Goal: Information Seeking & Learning: Learn about a topic

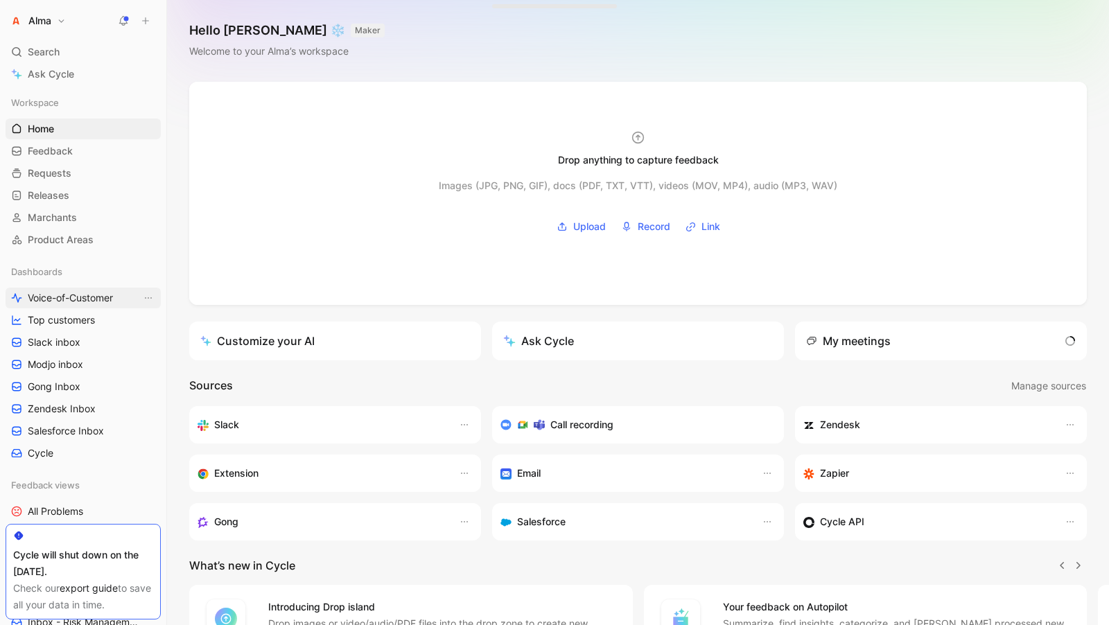
click at [99, 302] on span "Voice-of-Customer" at bounding box center [70, 298] width 85 height 14
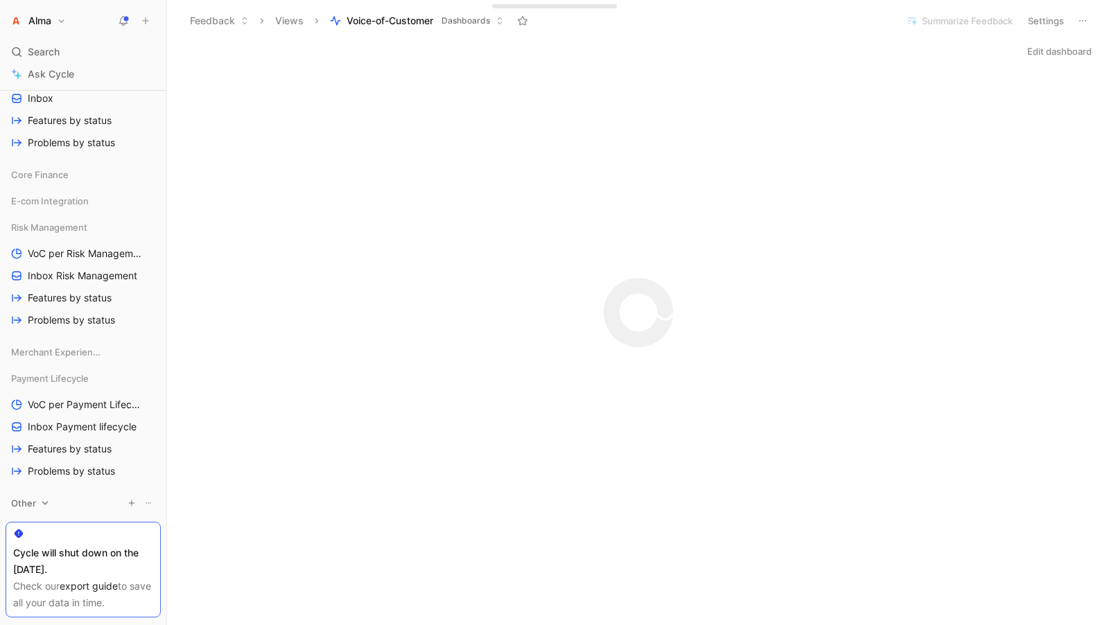
scroll to position [806, 0]
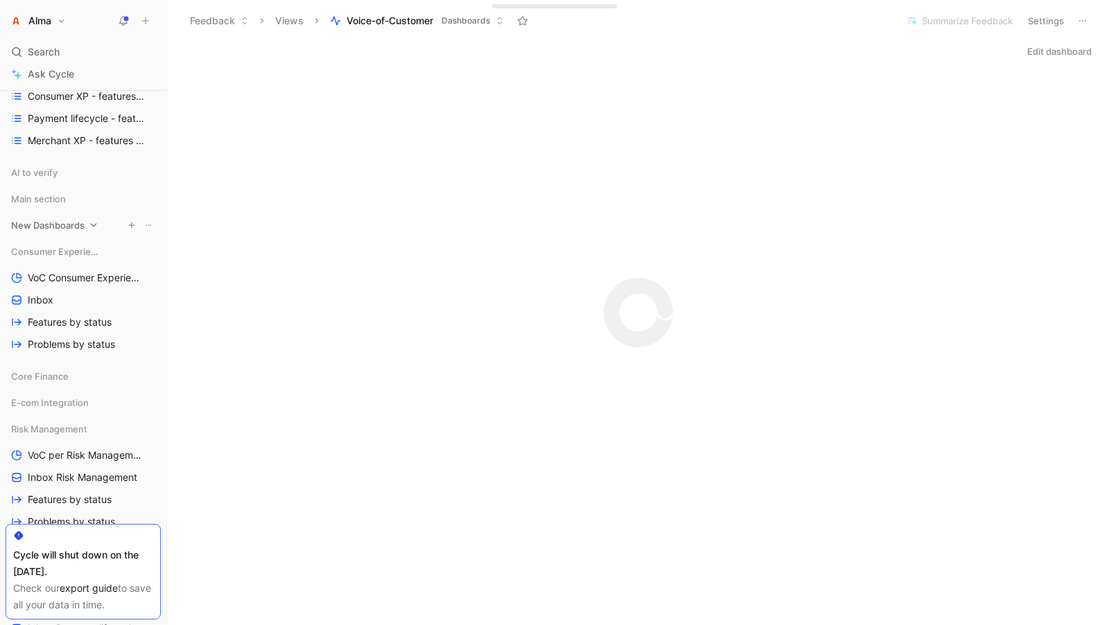
click at [96, 222] on icon at bounding box center [94, 226] width 10 height 10
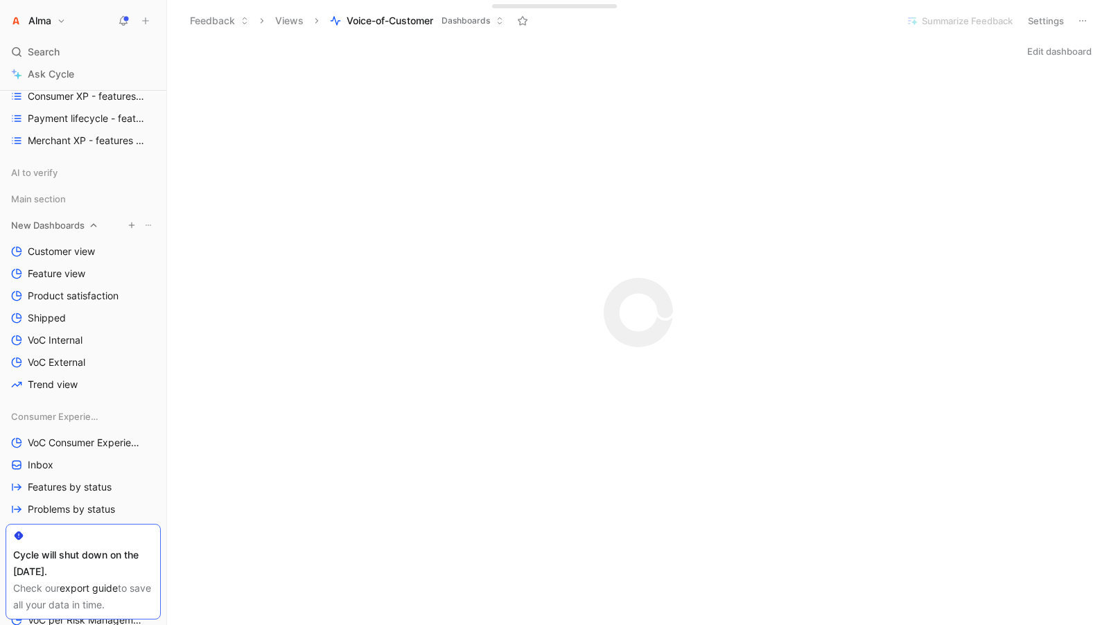
click at [57, 225] on span "New Dashboards" at bounding box center [48, 225] width 74 height 14
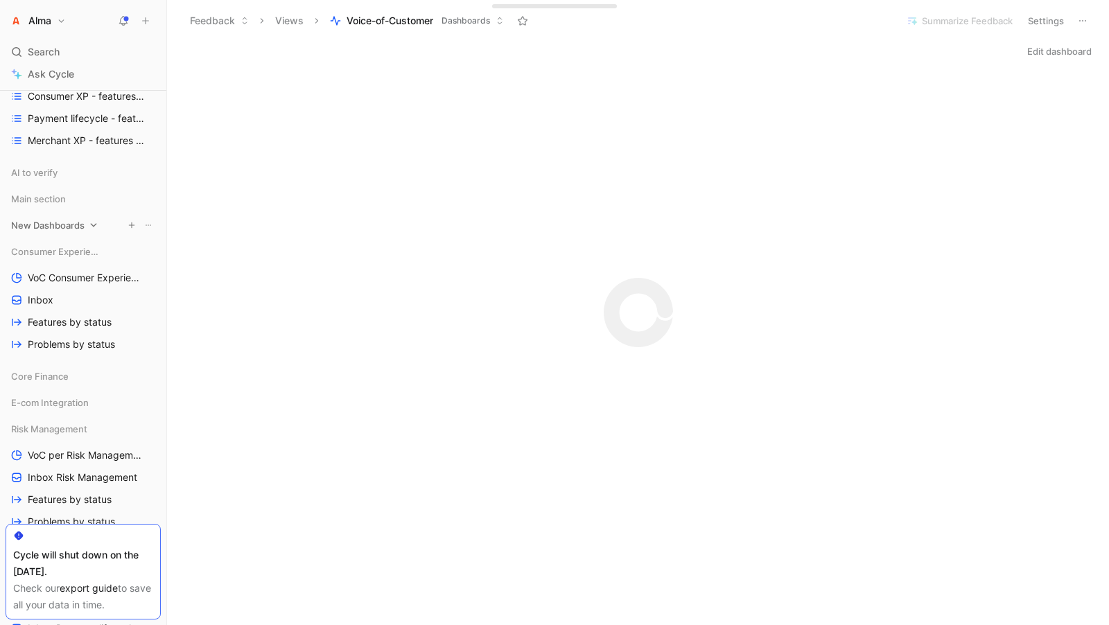
click at [57, 225] on span "New Dashboards" at bounding box center [48, 225] width 74 height 14
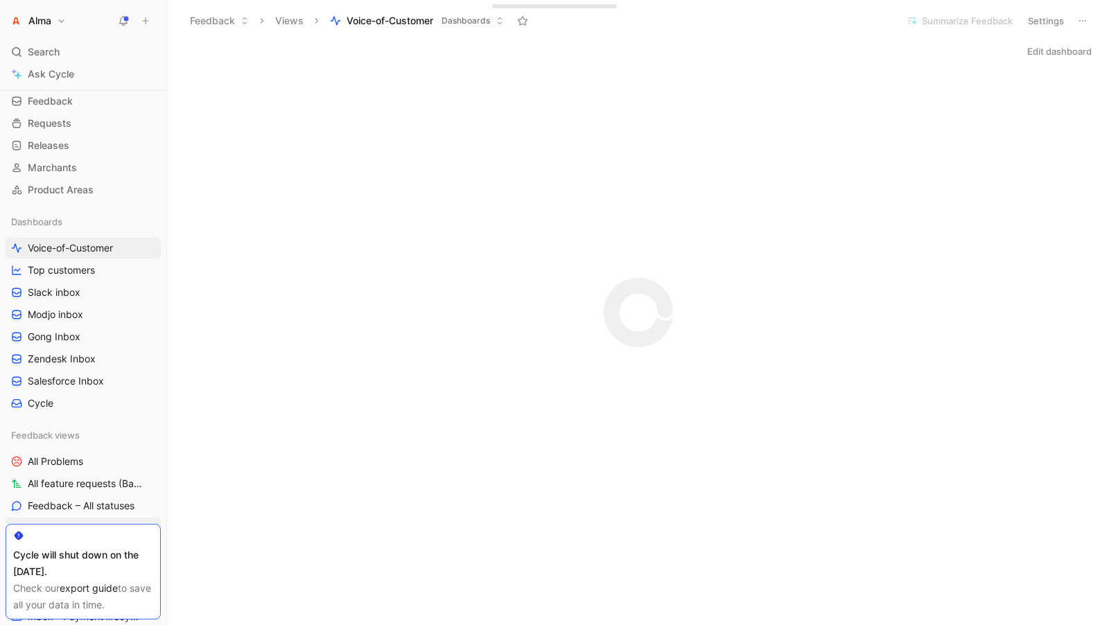
scroll to position [0, 0]
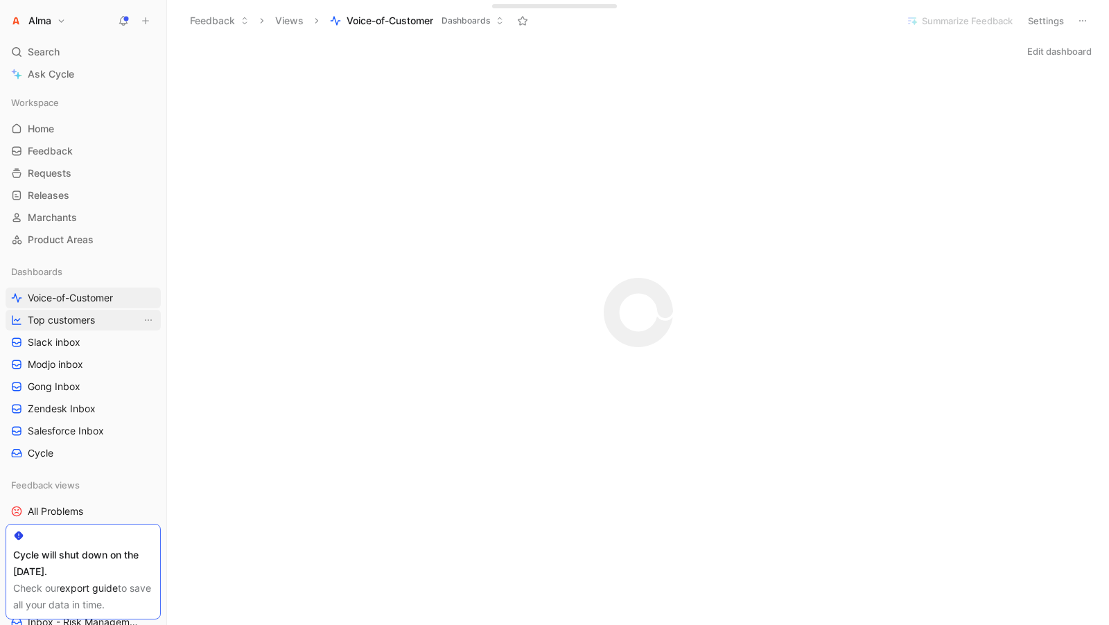
click at [67, 320] on span "Top customers" at bounding box center [61, 320] width 67 height 14
click at [67, 343] on span "Slack inbox" at bounding box center [54, 343] width 53 height 14
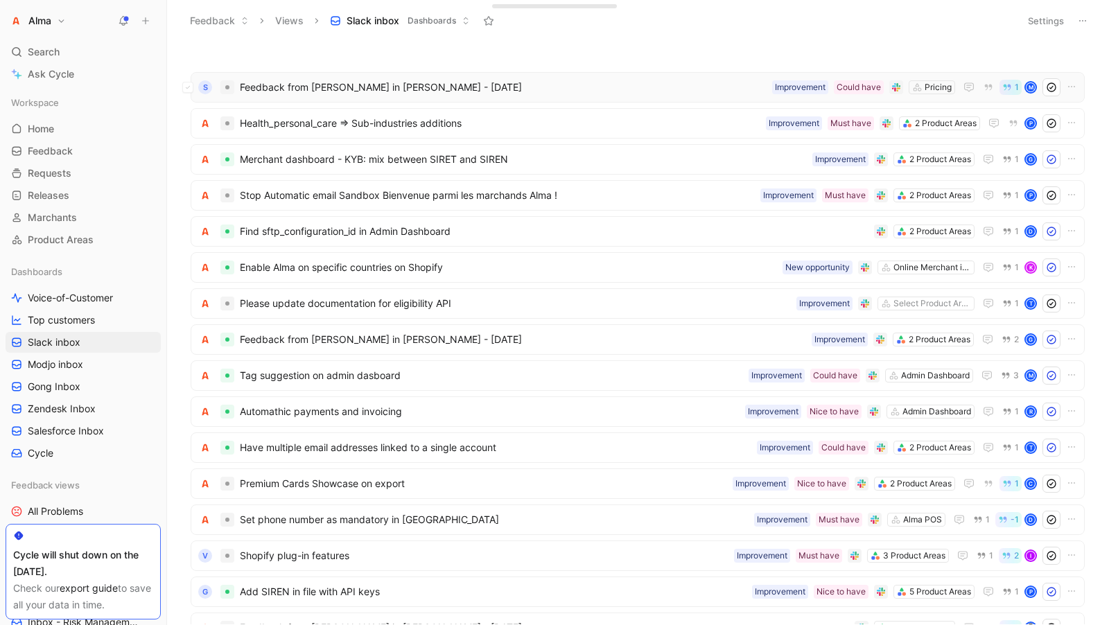
click at [278, 85] on span "Feedback from [PERSON_NAME] in [GEOGRAPHIC_DATA] - [DATE]" at bounding box center [503, 87] width 527 height 17
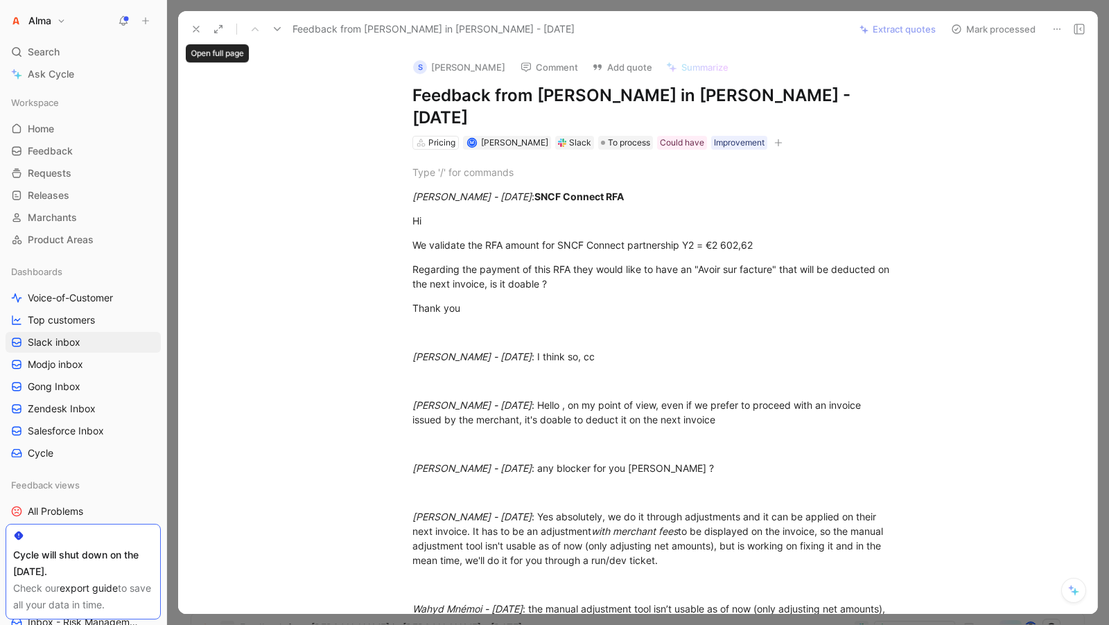
click at [221, 28] on icon at bounding box center [218, 29] width 11 height 11
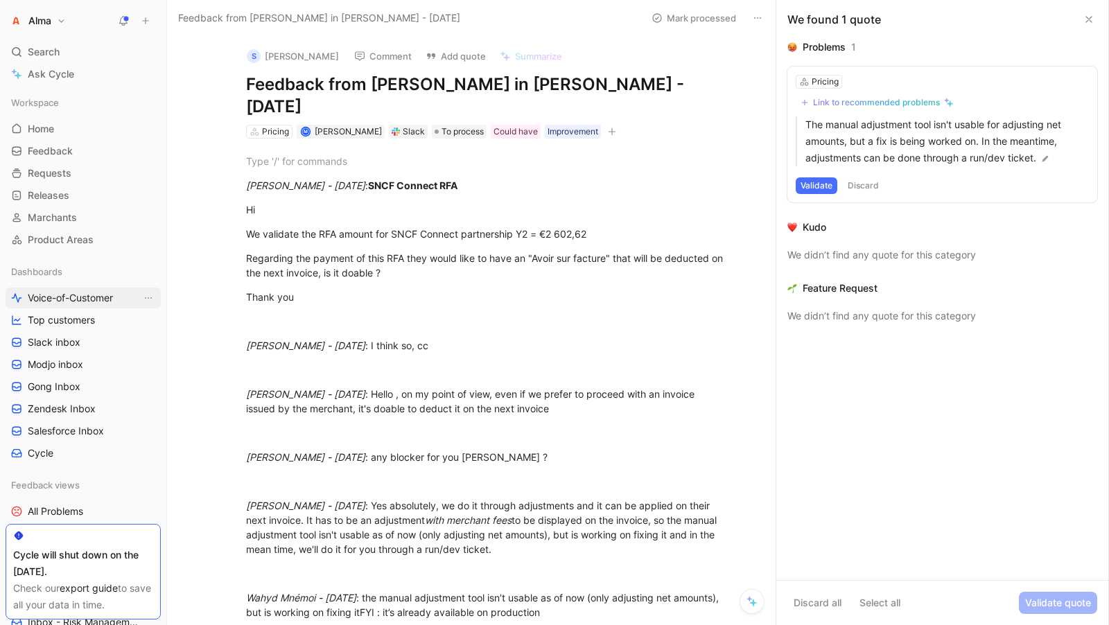
click at [71, 302] on span "Voice-of-Customer" at bounding box center [70, 298] width 85 height 14
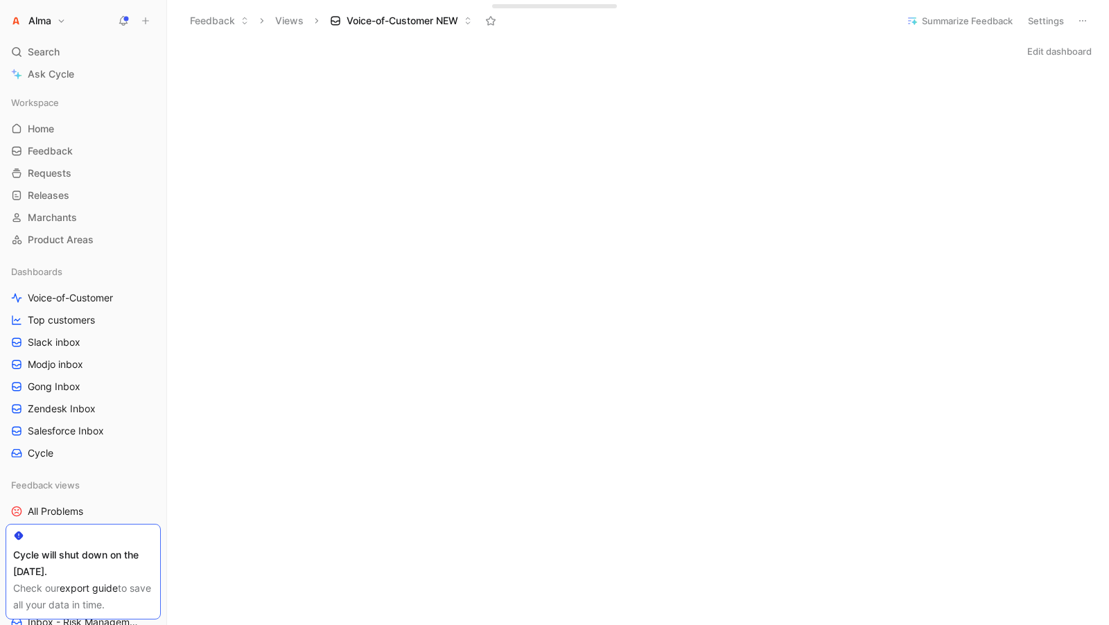
click at [46, 19] on h1 "Alma" at bounding box center [39, 21] width 23 height 12
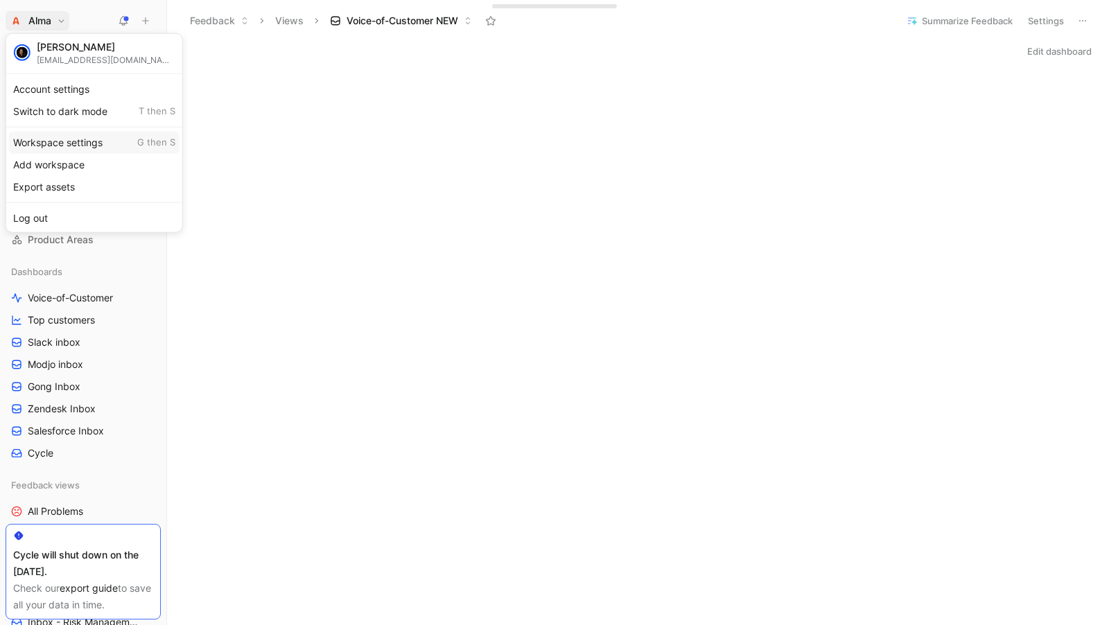
click at [70, 139] on div "Workspace settings G then S" at bounding box center [94, 142] width 171 height 22
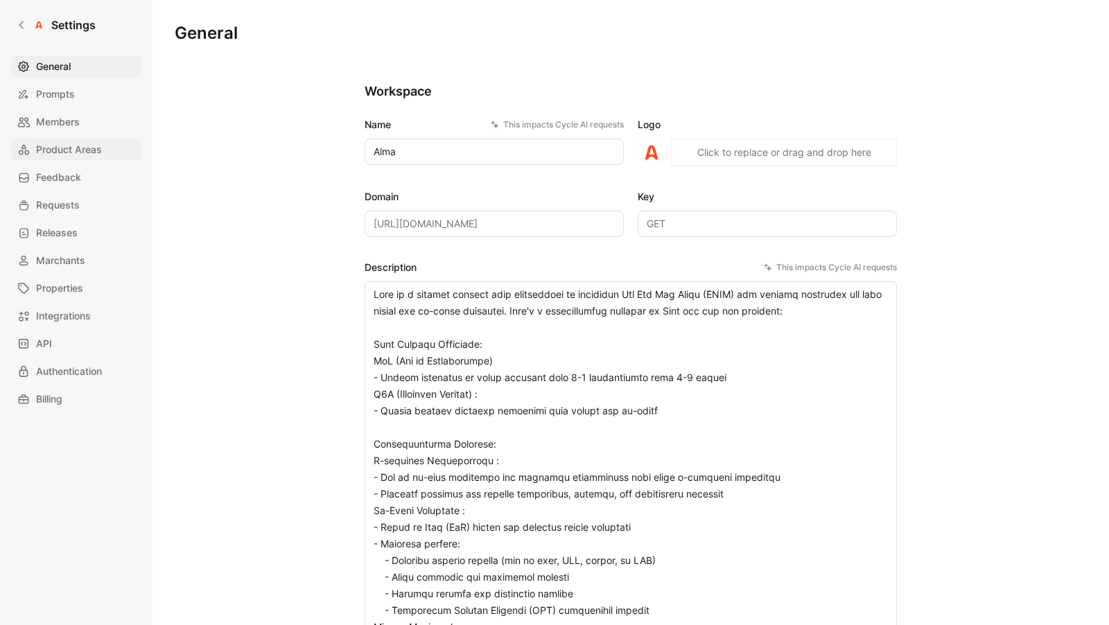
click at [61, 150] on span "Product Areas" at bounding box center [69, 149] width 66 height 17
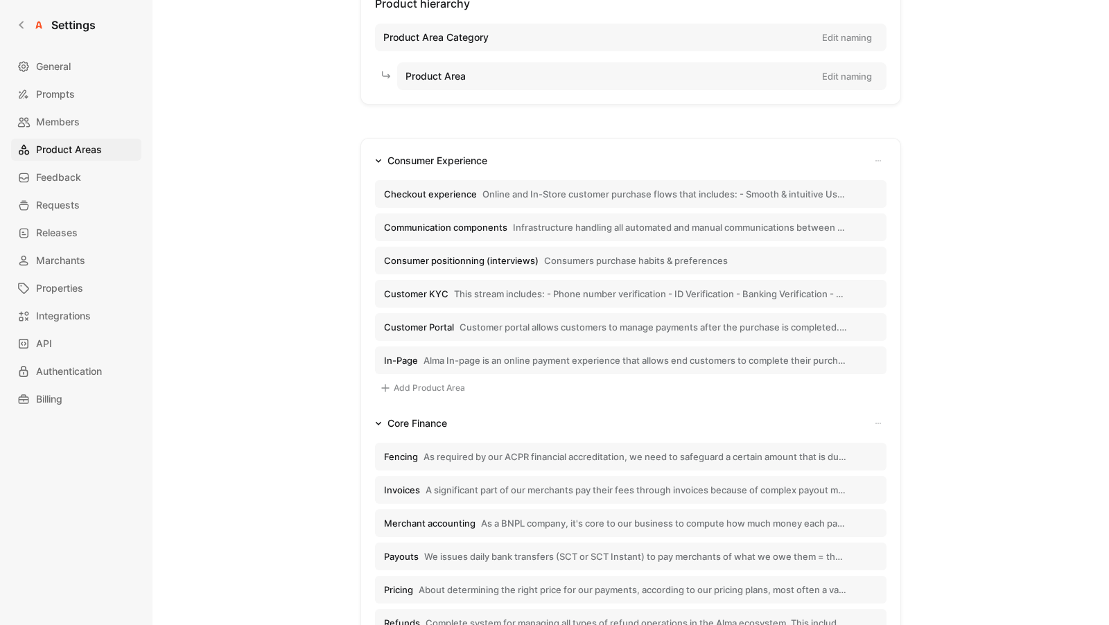
scroll to position [125, 0]
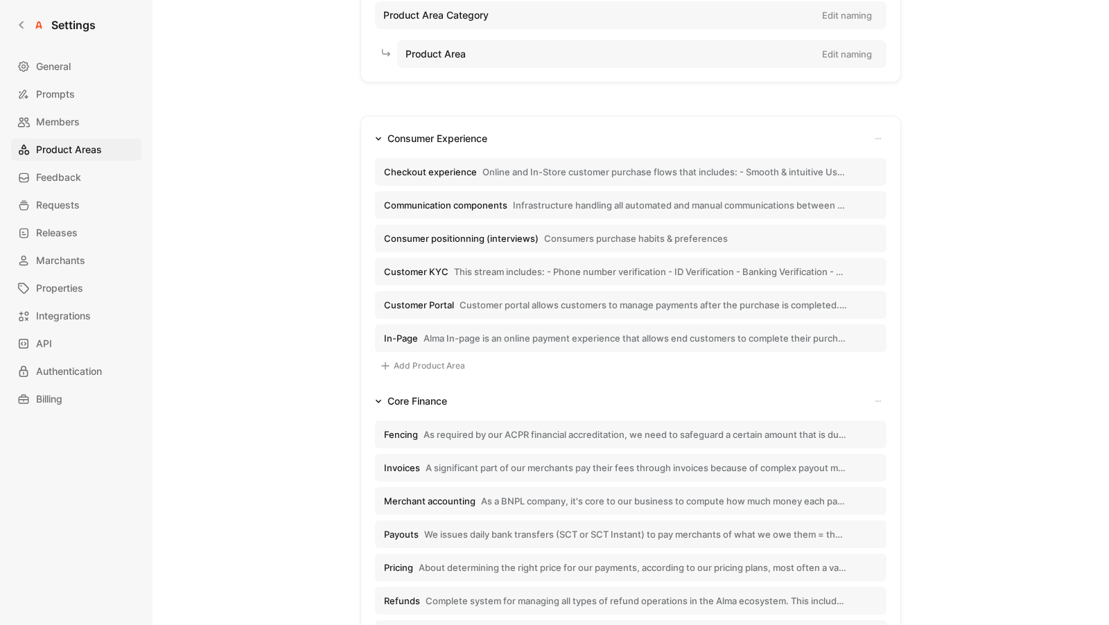
click at [439, 291] on li "Customer Portal Customer portal allows customers to manage payments after the p…" at bounding box center [631, 305] width 512 height 28
click at [438, 278] on button "Customer KYC This stream includes: - Phone number verification - ID Verificatio…" at bounding box center [631, 272] width 512 height 28
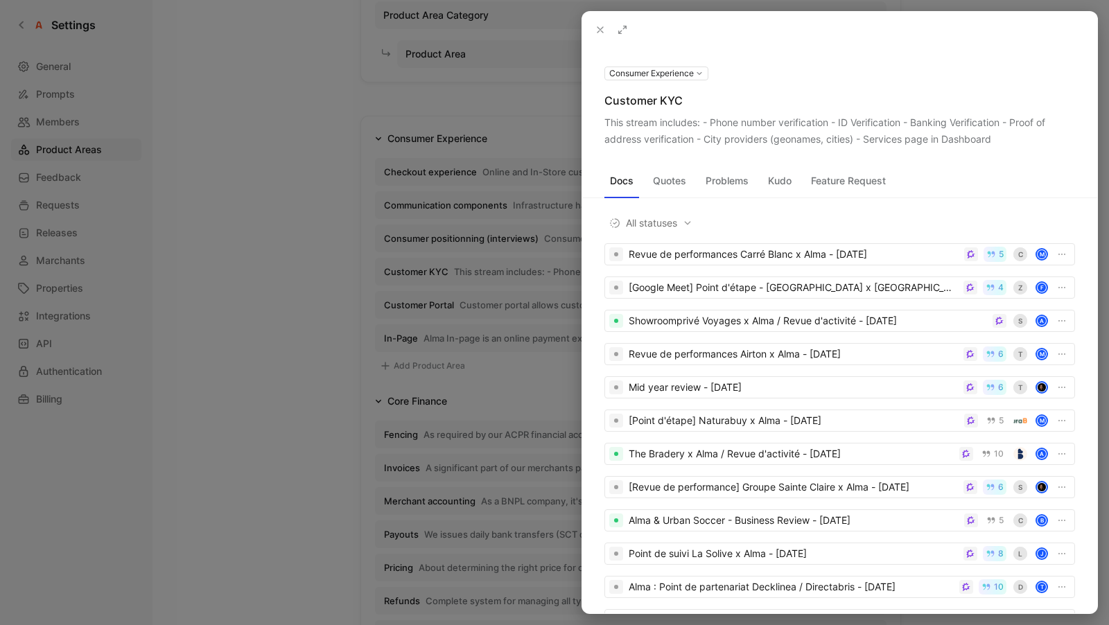
click at [665, 135] on div "This stream includes: - Phone number verification - ID Verification - Banking V…" at bounding box center [840, 130] width 471 height 33
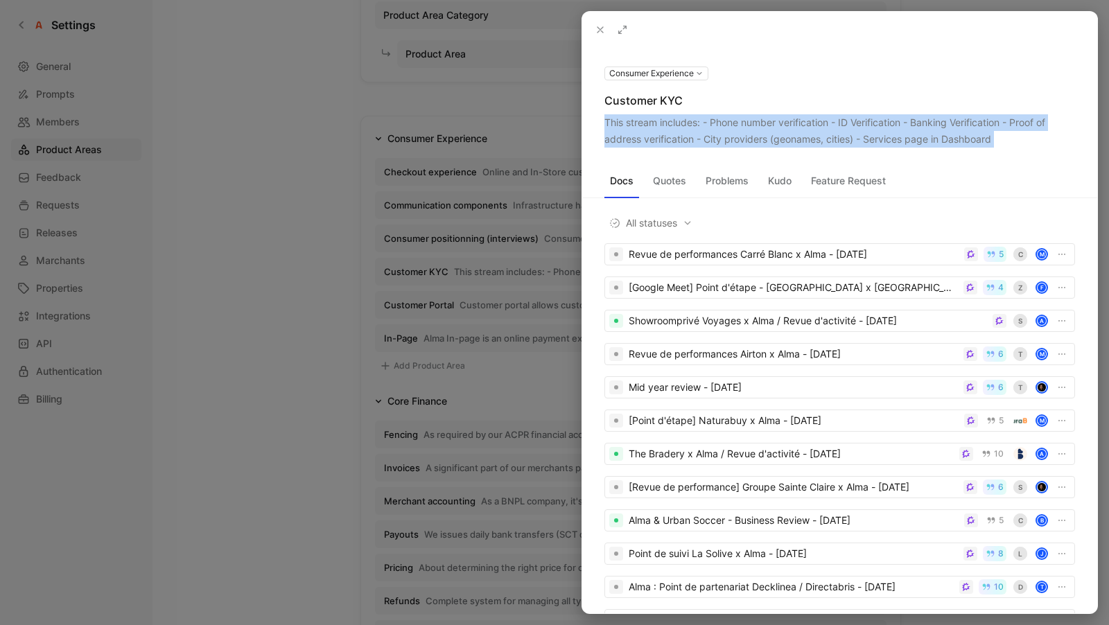
click at [665, 135] on div "This stream includes: - Phone number verification - ID Verification - Banking V…" at bounding box center [840, 130] width 471 height 33
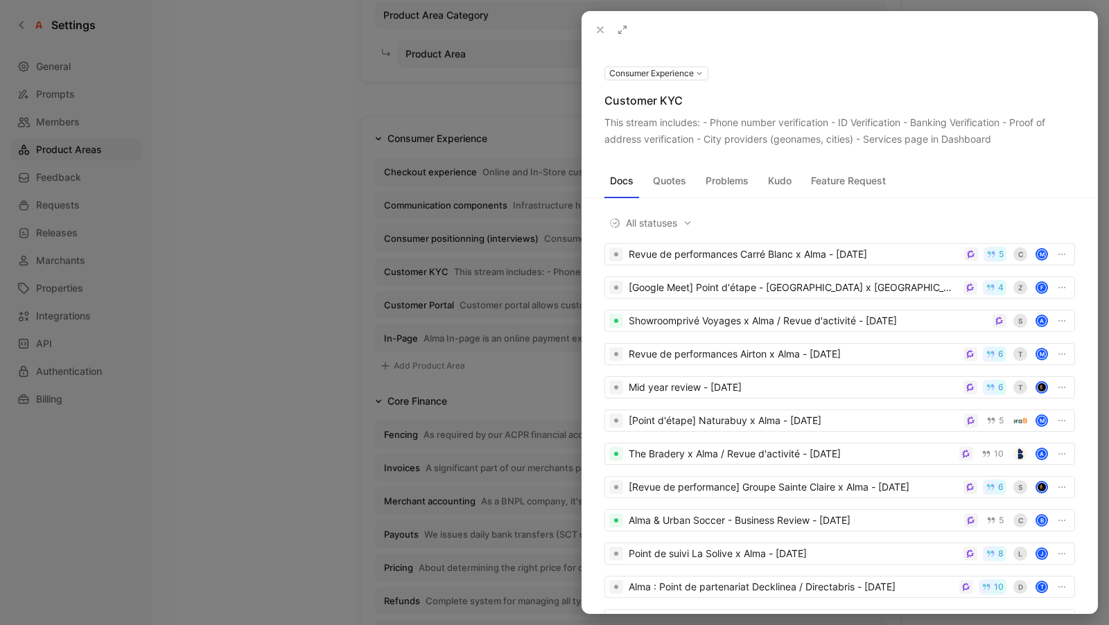
click at [459, 183] on div at bounding box center [554, 312] width 1109 height 625
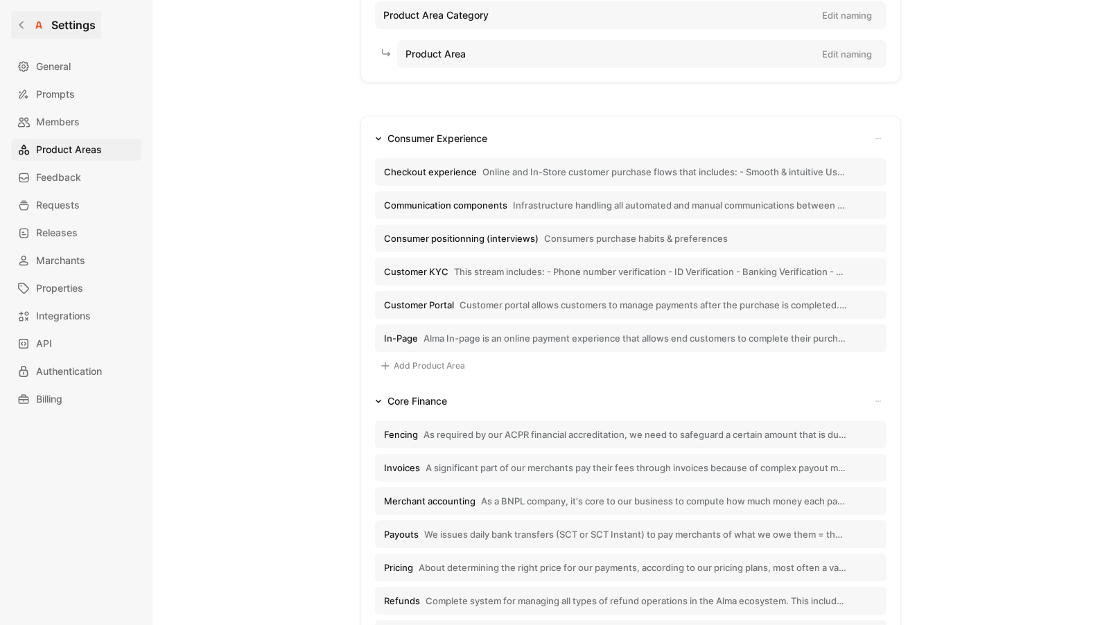
click at [33, 17] on link "Settings" at bounding box center [56, 25] width 90 height 28
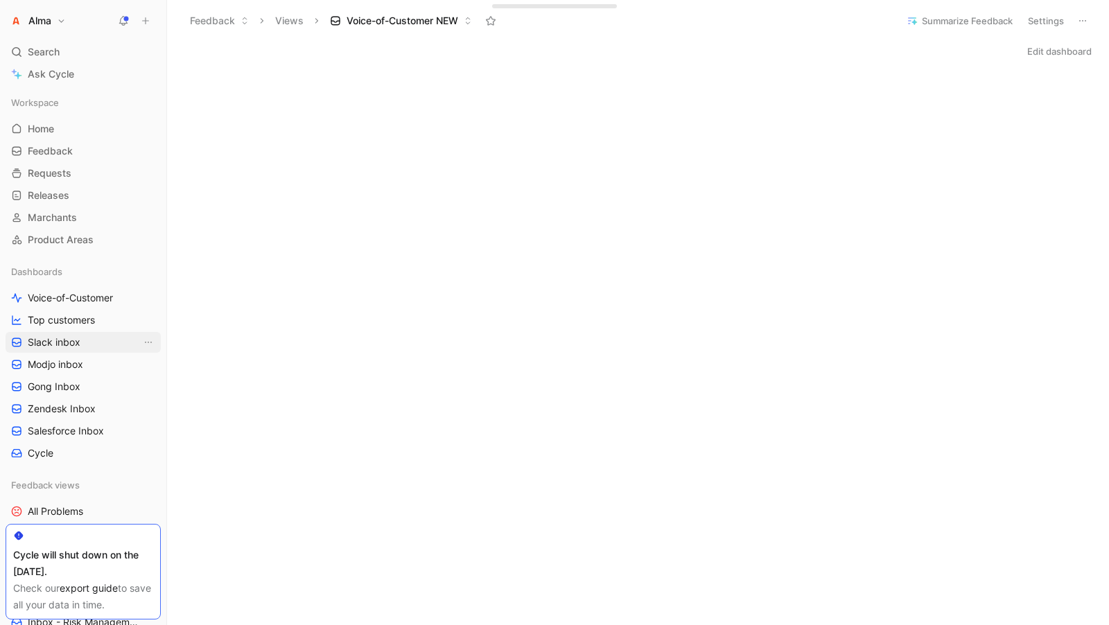
click at [85, 347] on link "Slack inbox" at bounding box center [83, 342] width 155 height 21
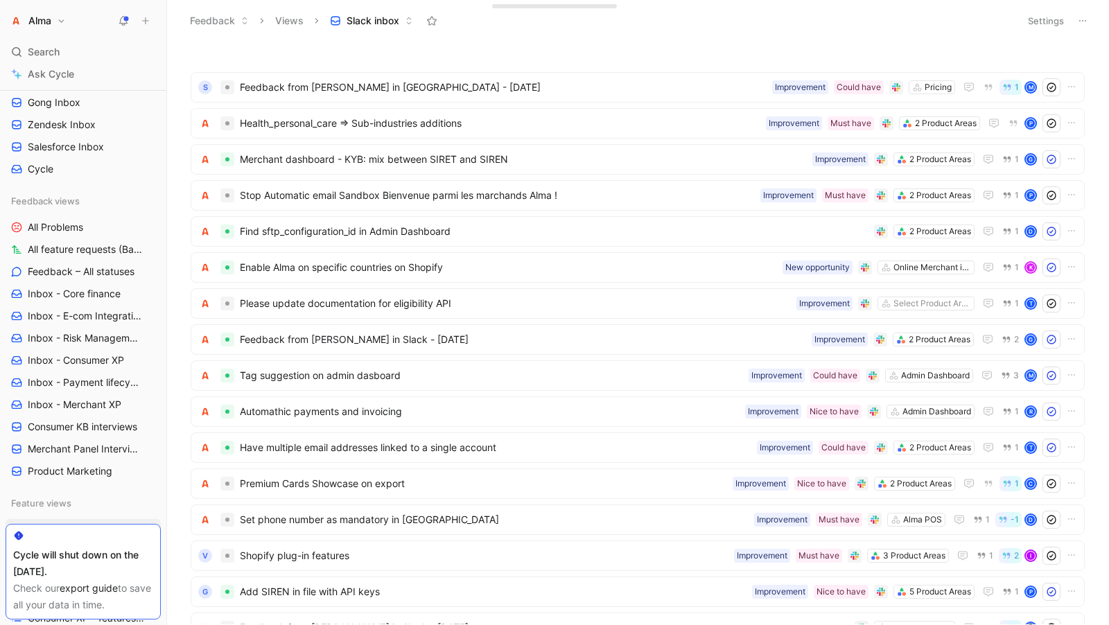
scroll to position [281, 0]
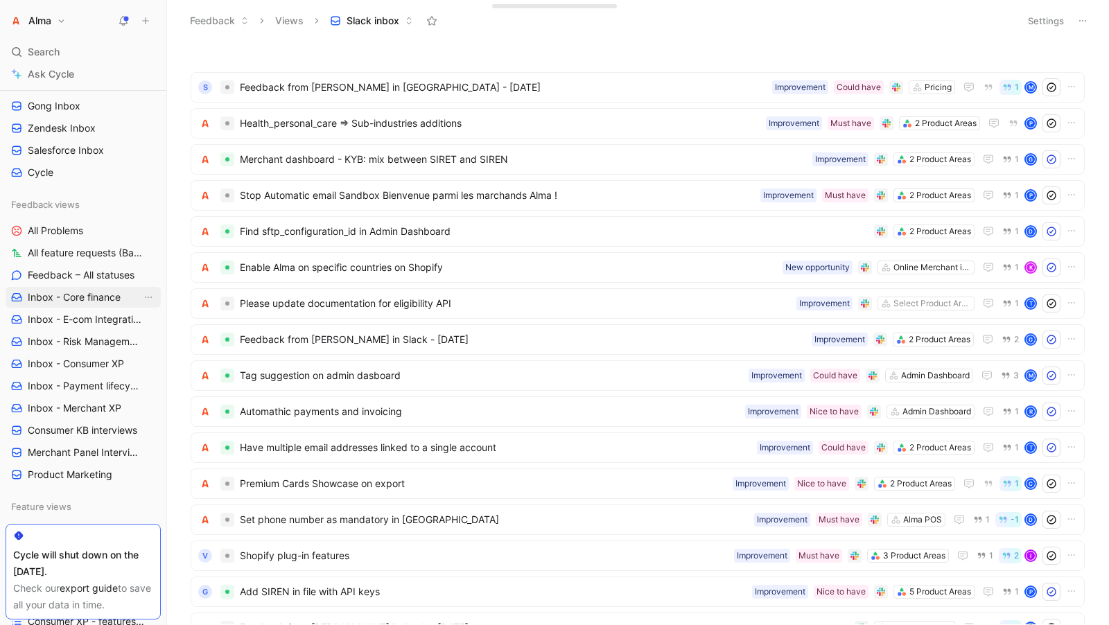
click at [69, 295] on span "Inbox - Core finance" at bounding box center [74, 298] width 93 height 14
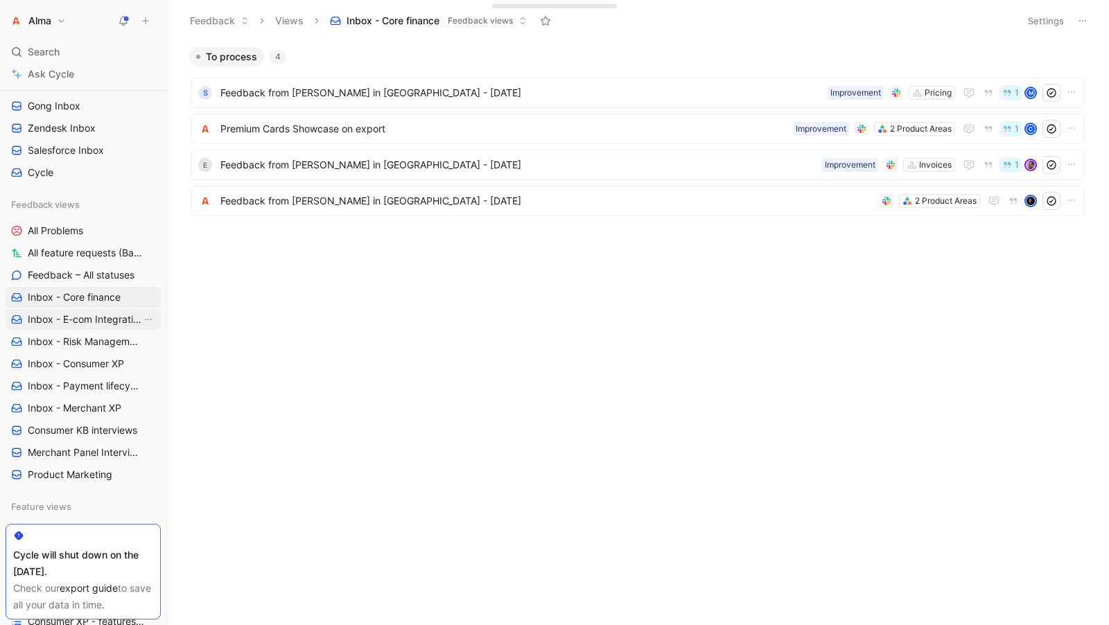
click at [51, 320] on span "Inbox - E-com Integration" at bounding box center [85, 320] width 114 height 14
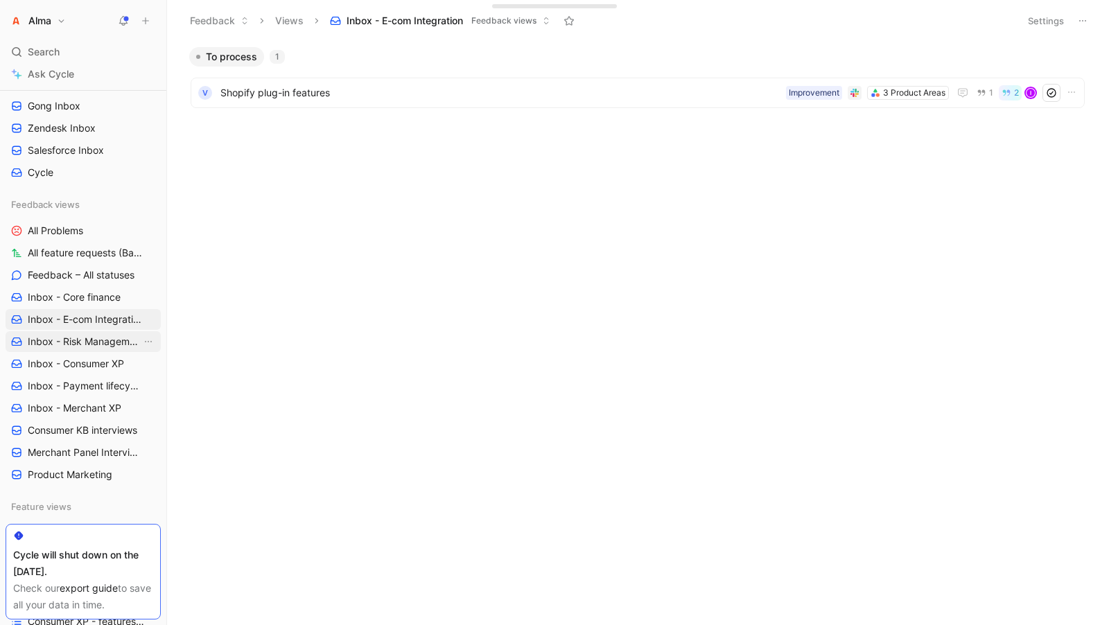
click at [54, 331] on link "Inbox - Risk Management" at bounding box center [83, 341] width 155 height 21
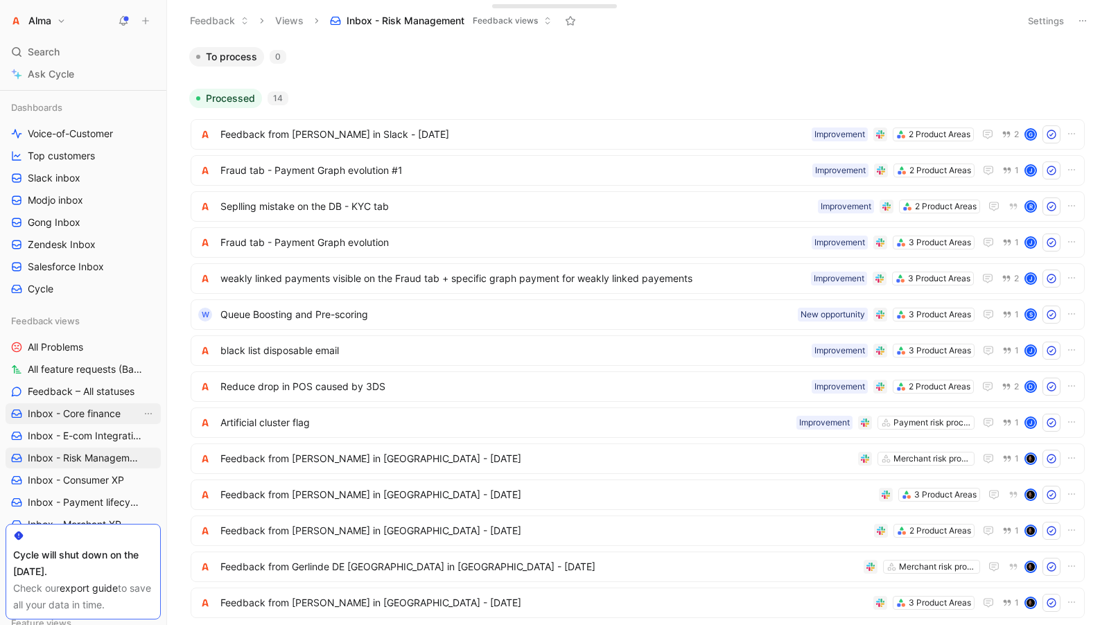
scroll to position [99, 0]
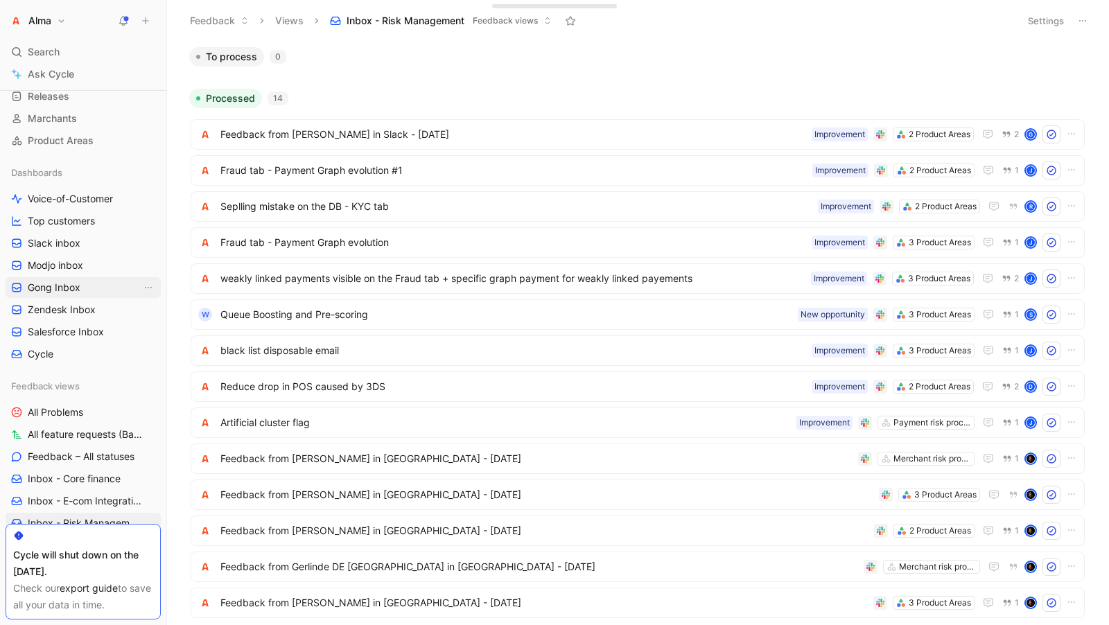
click at [64, 286] on span "Gong Inbox" at bounding box center [54, 288] width 53 height 14
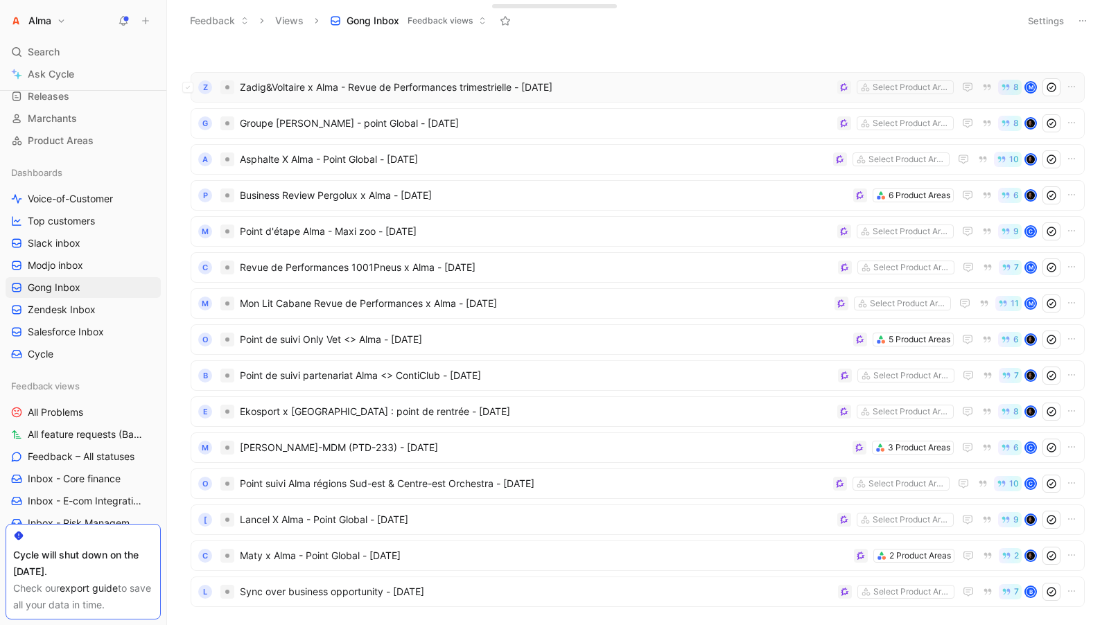
click at [270, 89] on span "Zadig&Voltaire x Alma - Revue de Performances trimestrielle - [DATE]" at bounding box center [536, 87] width 592 height 17
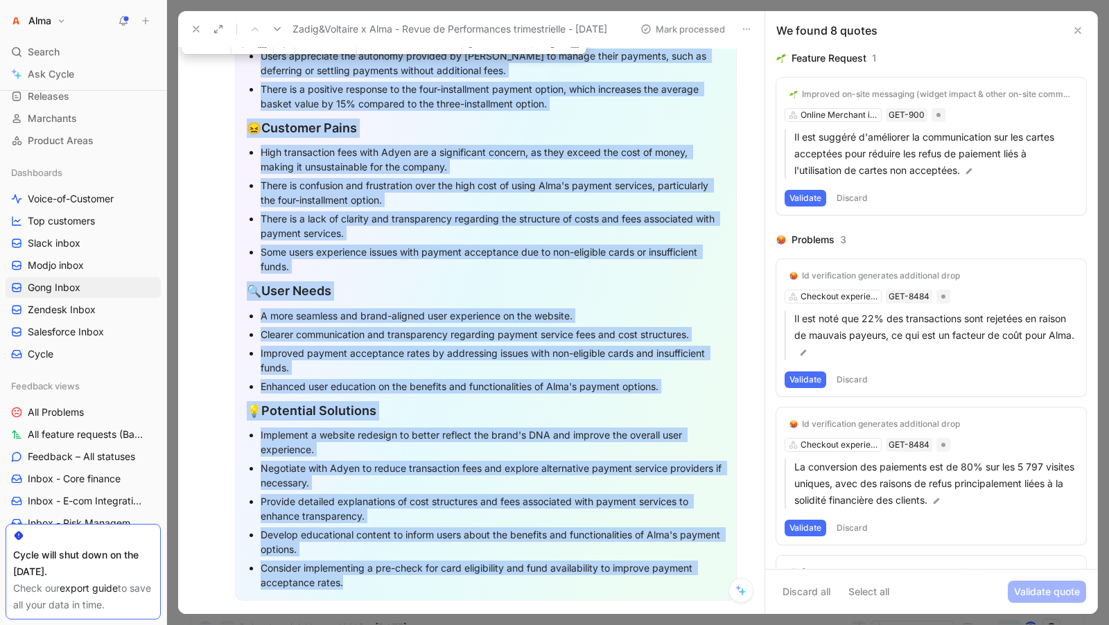
scroll to position [583, 0]
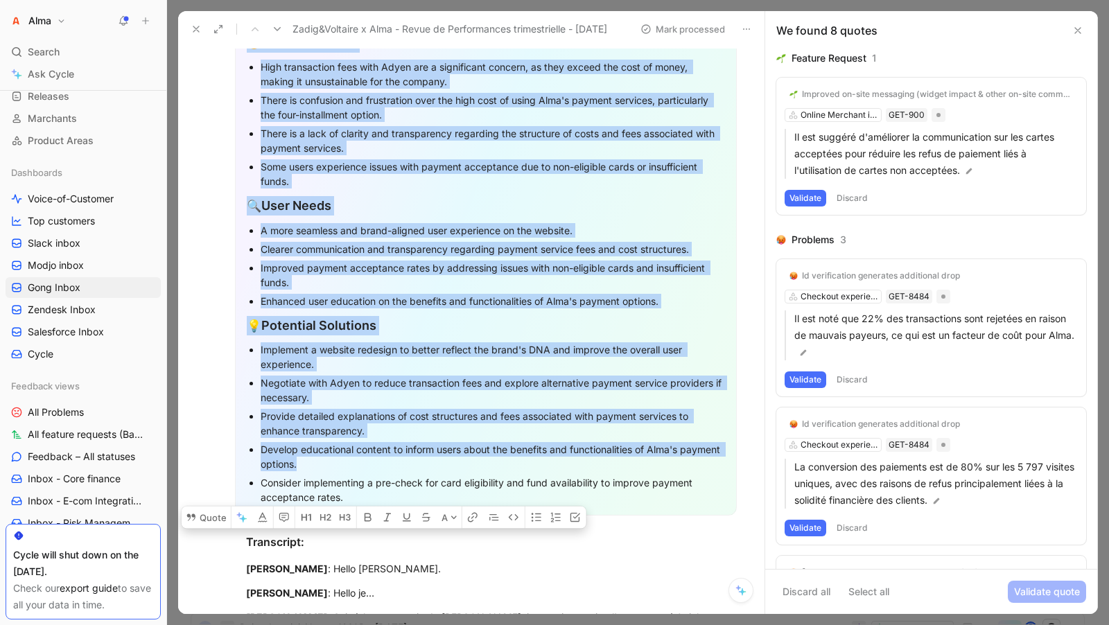
drag, startPoint x: 247, startPoint y: 180, endPoint x: 730, endPoint y: 466, distance: 561.4
click at [730, 466] on div "Key Highlights 🗣 User Feedback The website is currently performing well operati…" at bounding box center [486, 184] width 502 height 664
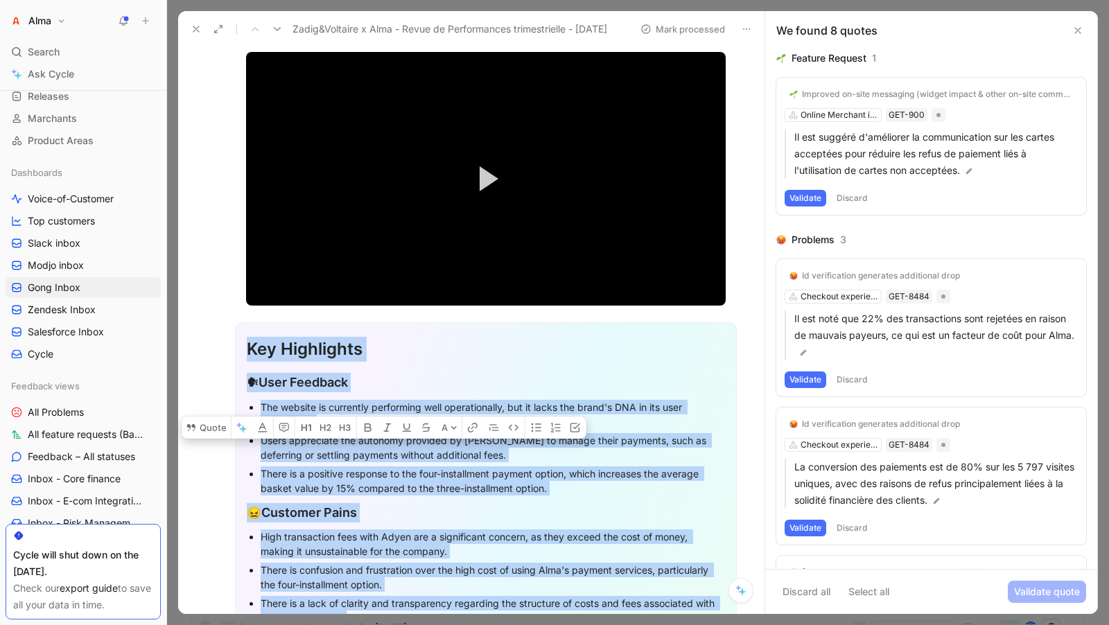
scroll to position [329, 0]
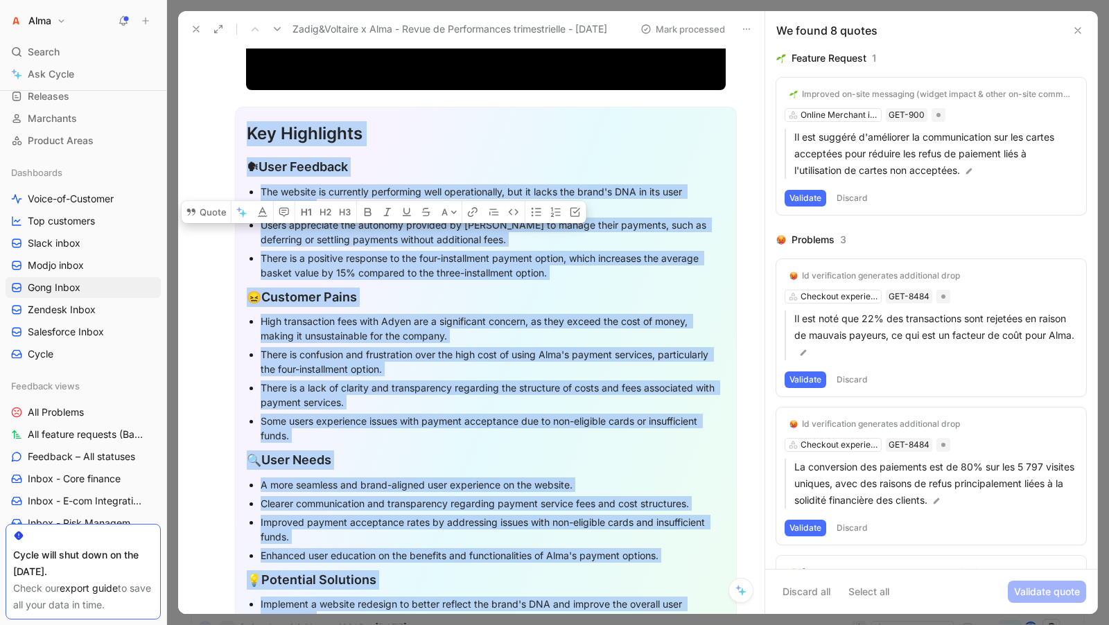
click at [248, 133] on div "Key Highlights" at bounding box center [486, 133] width 478 height 25
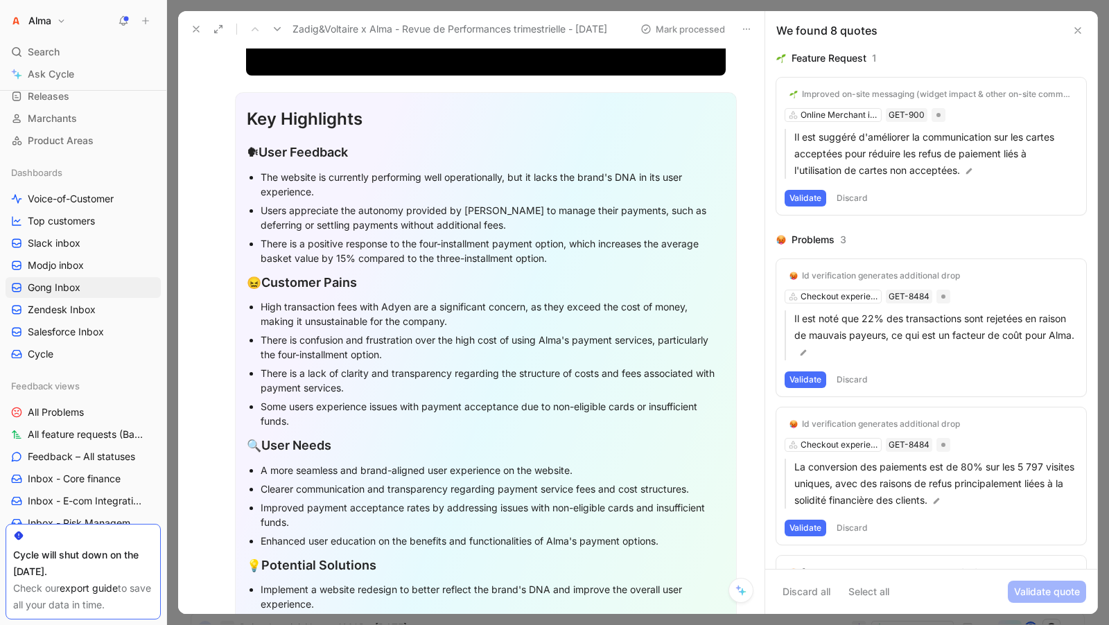
scroll to position [349, 0]
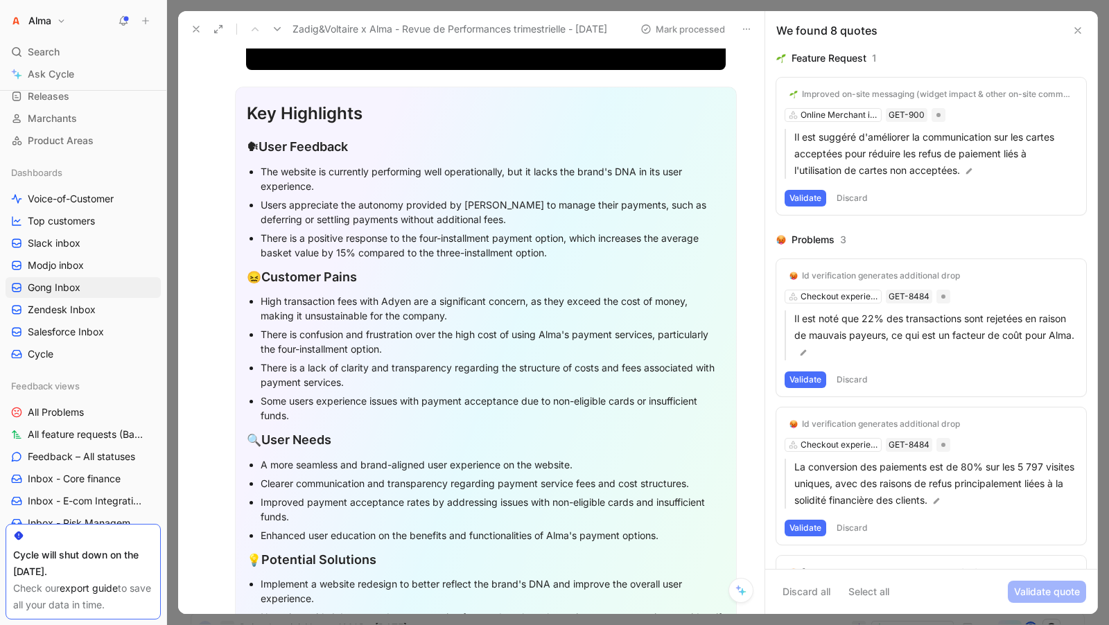
click at [1083, 37] on button at bounding box center [1078, 30] width 17 height 17
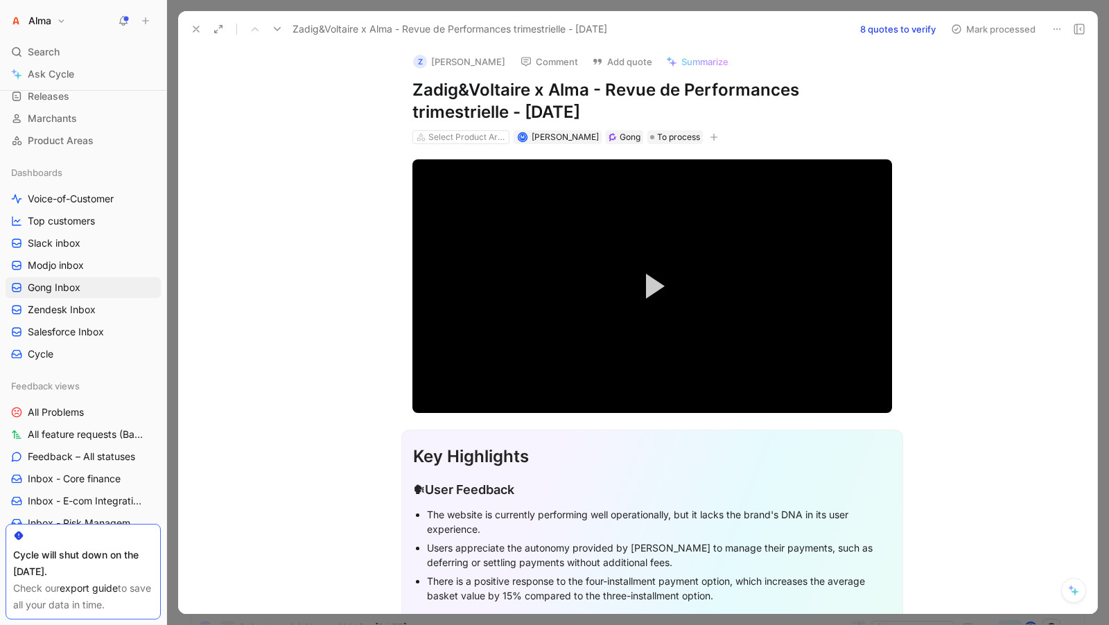
scroll to position [0, 0]
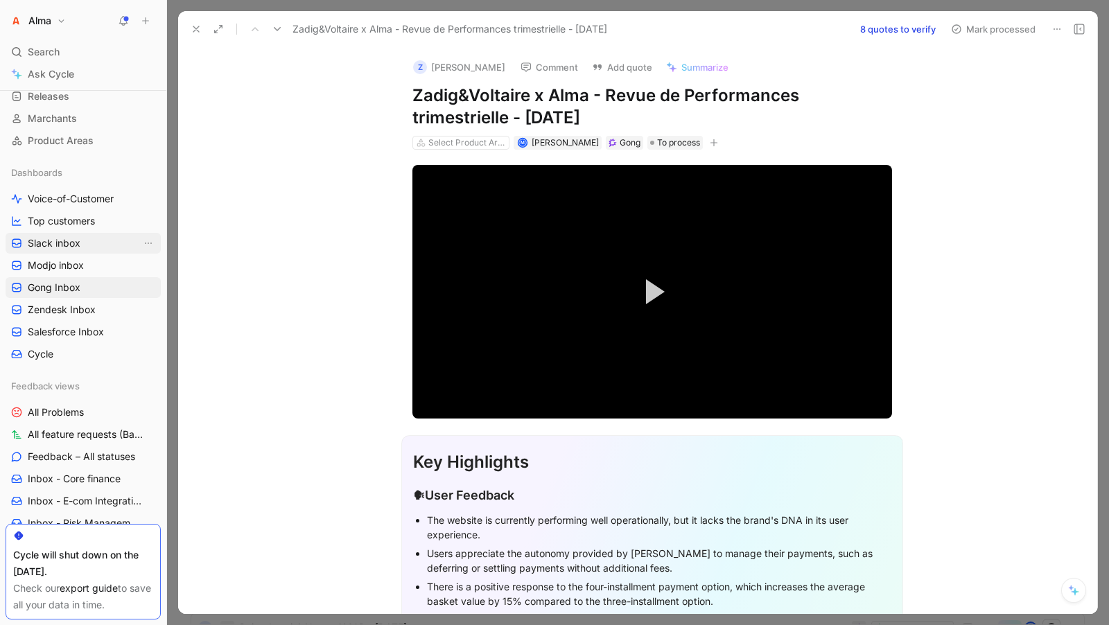
click at [55, 248] on span "Slack inbox" at bounding box center [54, 243] width 53 height 14
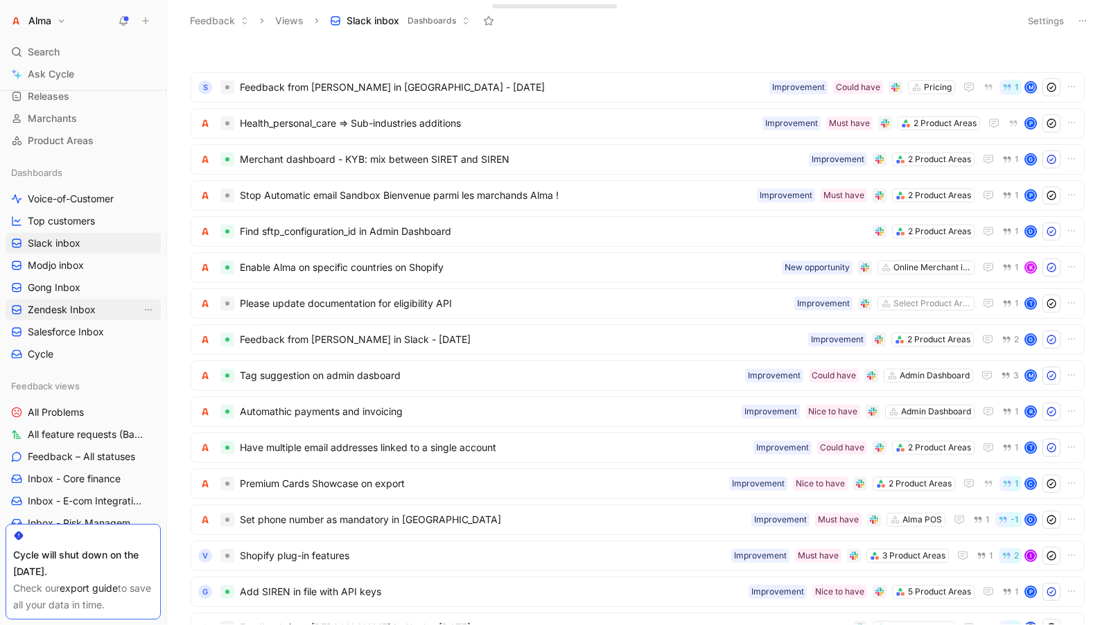
click at [46, 311] on span "Zendesk Inbox" at bounding box center [62, 310] width 68 height 14
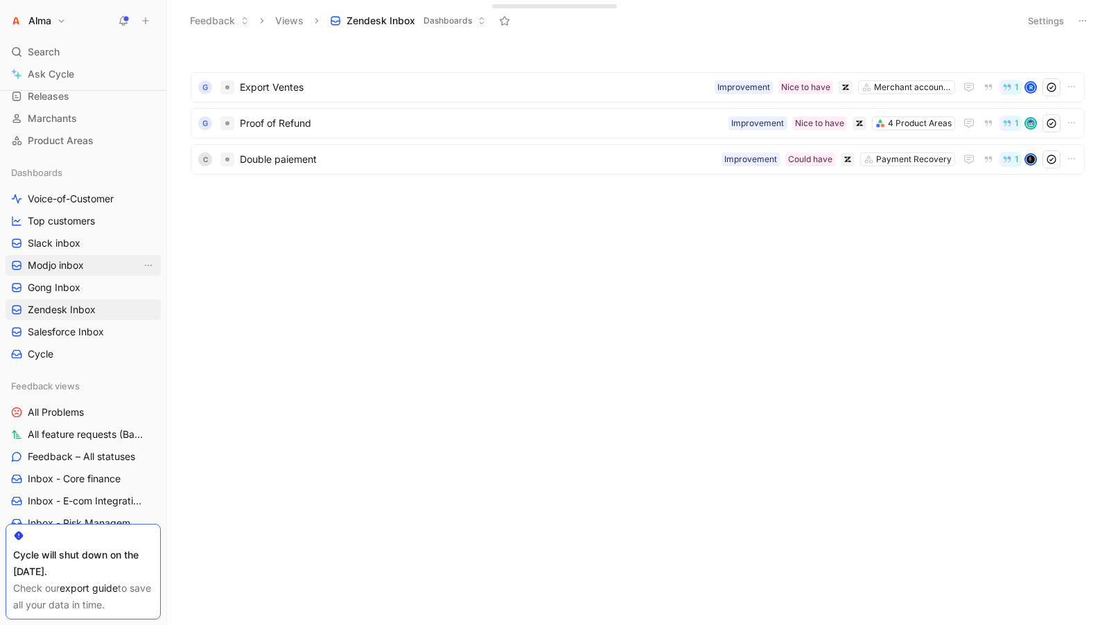
click at [41, 256] on link "Modjo inbox" at bounding box center [83, 265] width 155 height 21
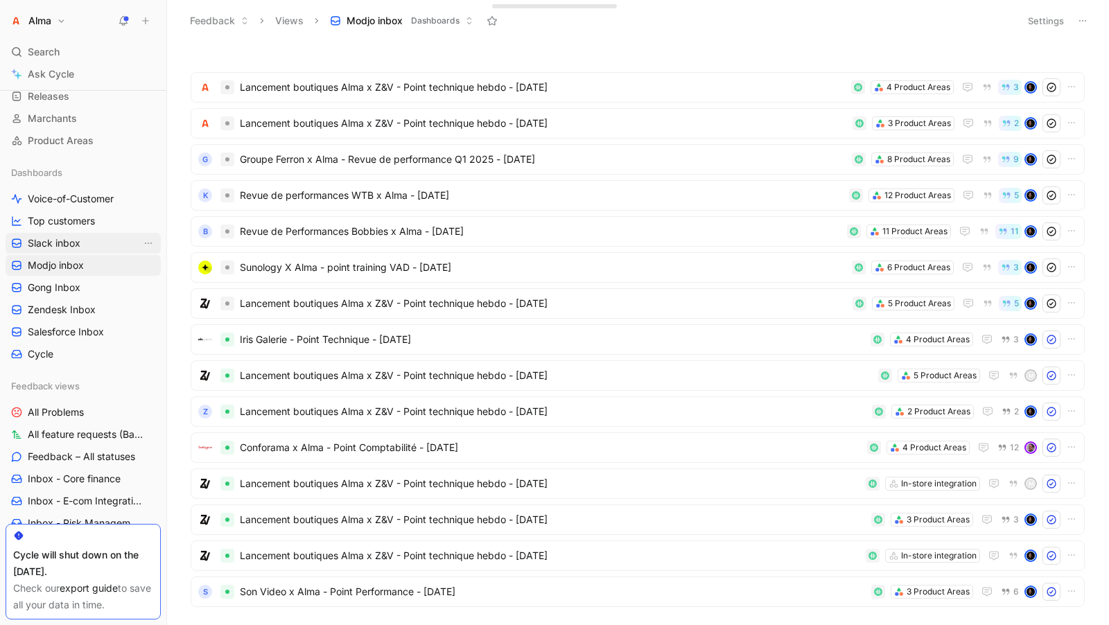
click at [49, 241] on span "Slack inbox" at bounding box center [54, 243] width 53 height 14
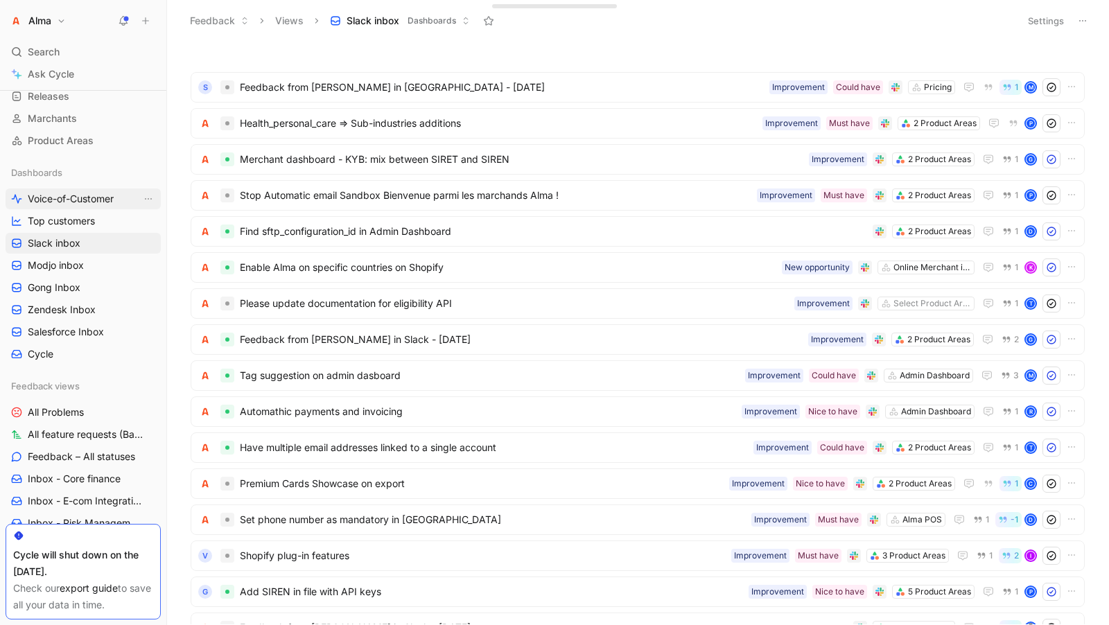
click at [62, 193] on span "Voice-of-Customer" at bounding box center [71, 199] width 86 height 14
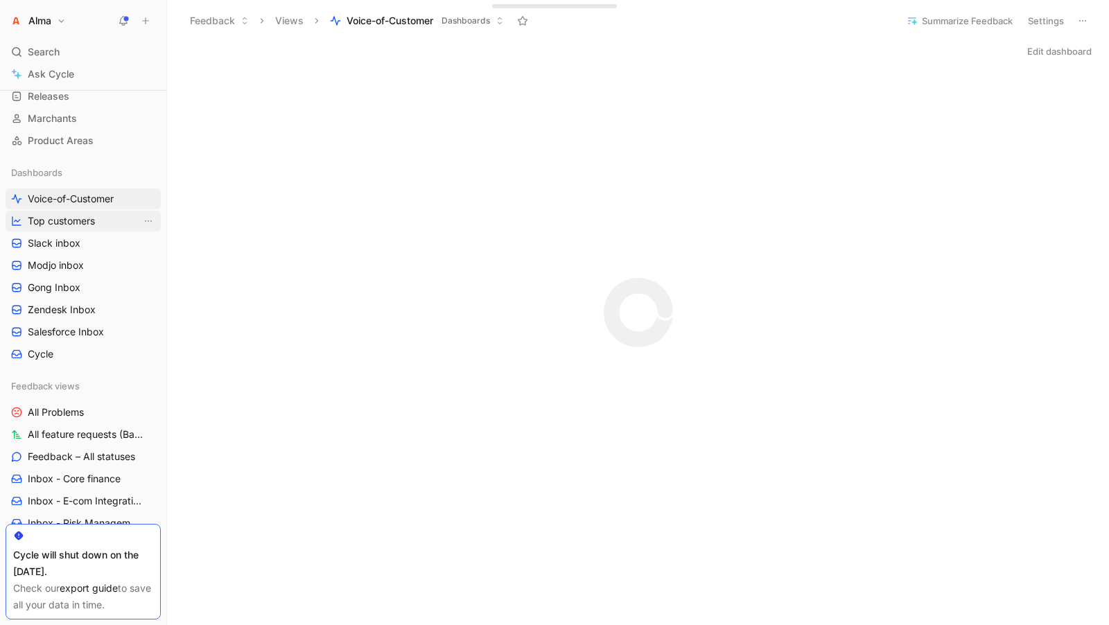
click at [72, 219] on span "Top customers" at bounding box center [61, 221] width 67 height 14
click at [75, 279] on link "Gong Inbox" at bounding box center [83, 287] width 155 height 21
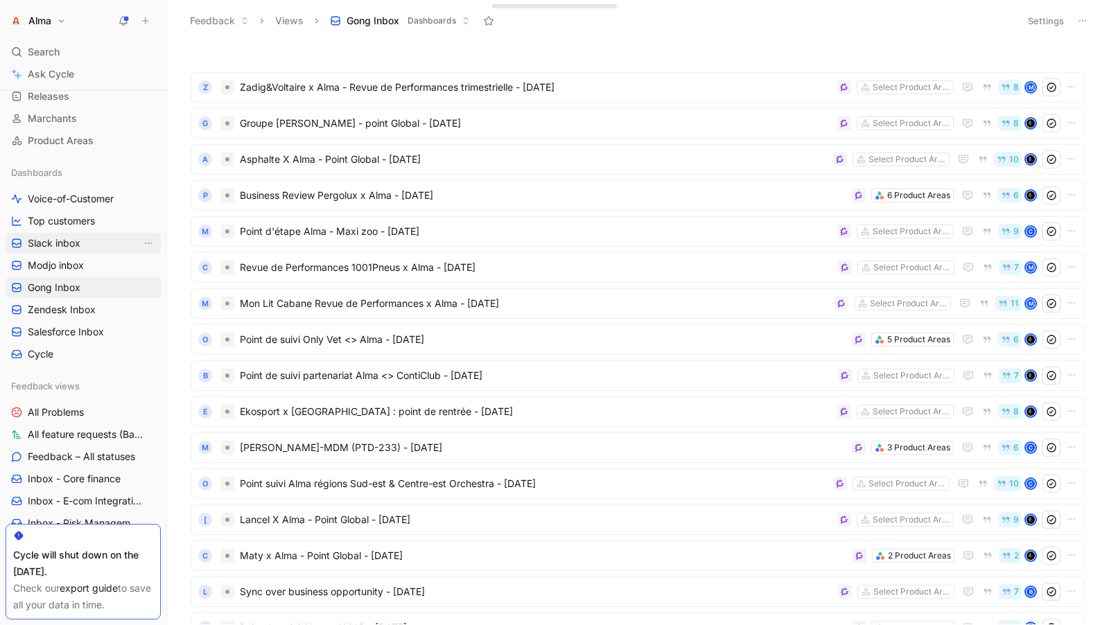
click at [64, 236] on span "Slack inbox" at bounding box center [54, 243] width 53 height 14
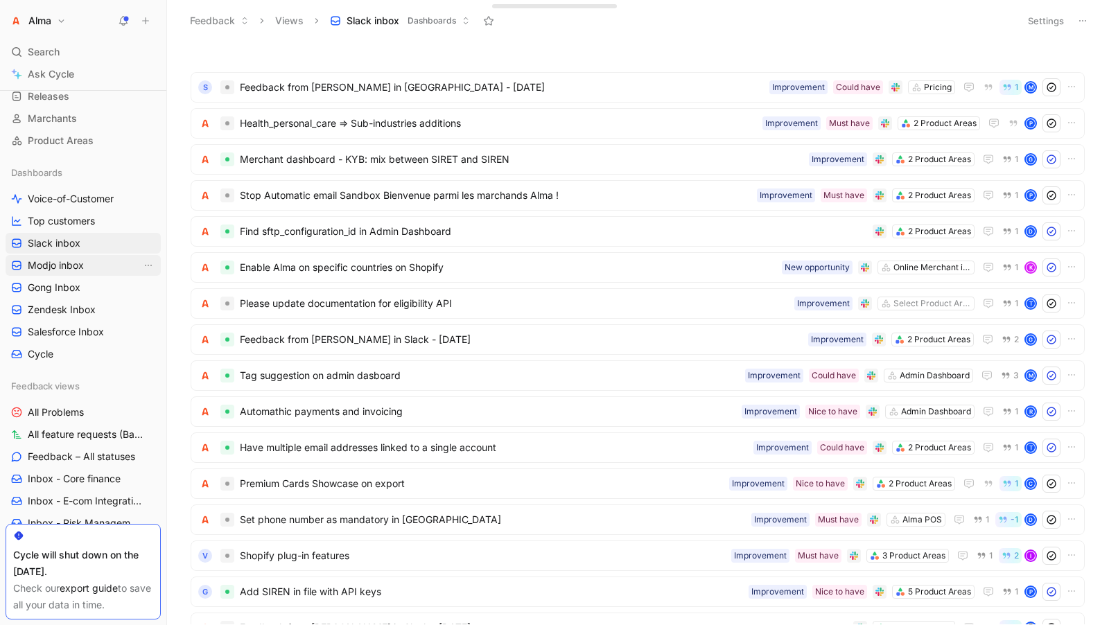
click at [74, 259] on span "Modjo inbox" at bounding box center [56, 266] width 56 height 14
